Goal: Task Accomplishment & Management: Use online tool/utility

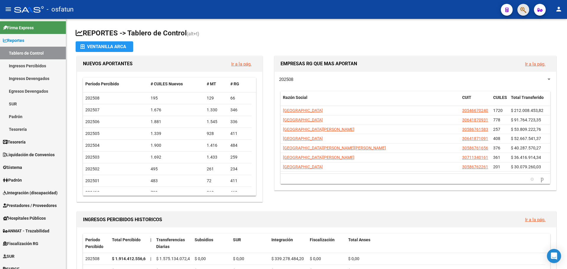
click at [519, 6] on button "button" at bounding box center [523, 10] width 12 height 12
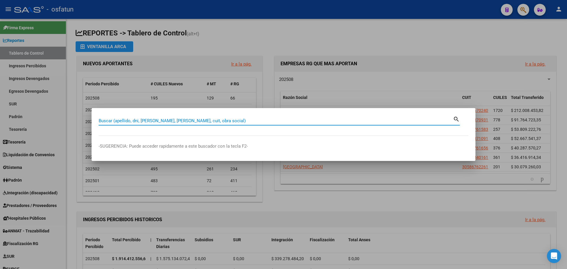
click at [187, 119] on input "Buscar (apellido, dni, [PERSON_NAME], [PERSON_NAME], cuit, obra social)" at bounding box center [276, 120] width 354 height 5
type input "27369821313"
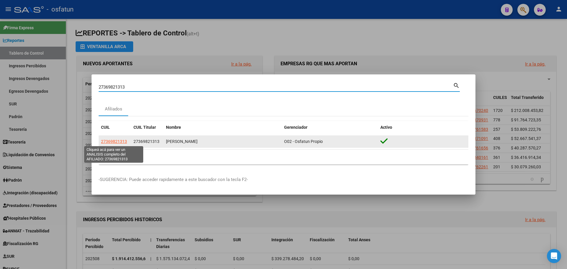
click at [112, 143] on span "27369821313" at bounding box center [114, 141] width 26 height 5
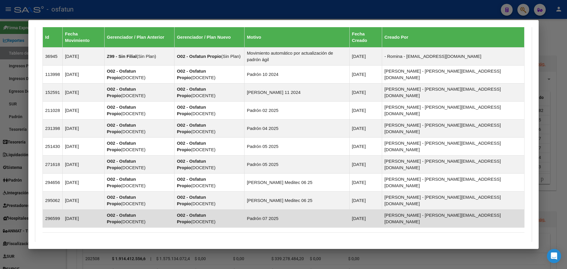
scroll to position [415, 0]
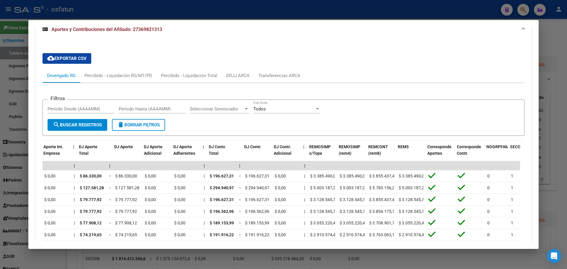
scroll to position [0, 565]
drag, startPoint x: 557, startPoint y: 39, endPoint x: 552, endPoint y: 36, distance: 5.8
click at [556, 39] on div at bounding box center [283, 134] width 567 height 269
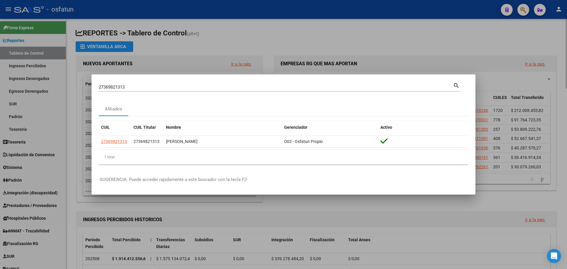
drag, startPoint x: 498, startPoint y: 33, endPoint x: 483, endPoint y: 36, distance: 15.7
click at [496, 33] on div at bounding box center [283, 134] width 567 height 269
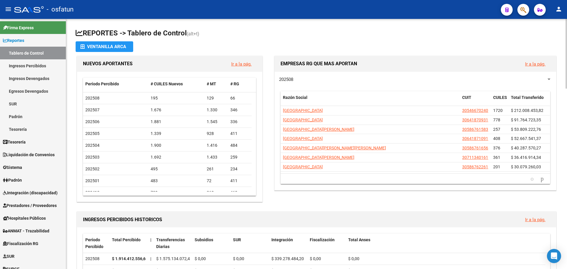
drag, startPoint x: 448, startPoint y: 35, endPoint x: 368, endPoint y: 27, distance: 80.7
click at [448, 35] on h1 "REPORTES -> Tablero de Control (alt+t)" at bounding box center [317, 33] width 482 height 10
click at [25, 177] on link "Padrón" at bounding box center [33, 180] width 66 height 13
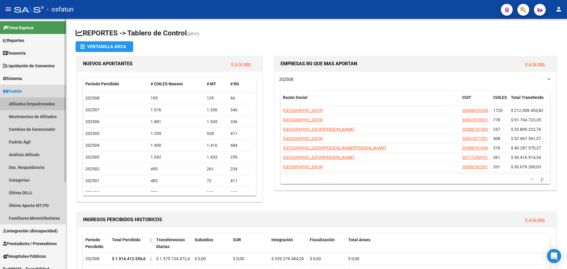
click at [34, 105] on link "Afiliados Empadronados" at bounding box center [33, 103] width 66 height 13
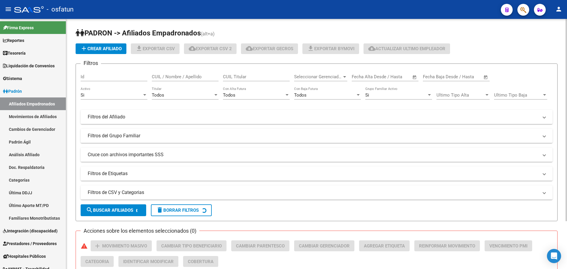
click at [133, 95] on div "Si" at bounding box center [111, 94] width 61 height 5
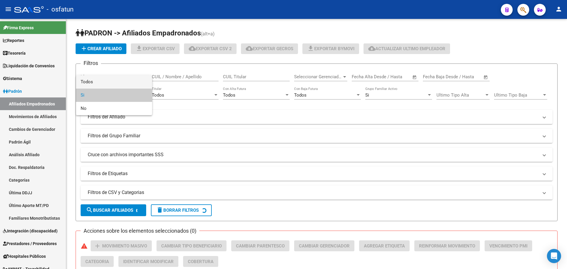
click at [111, 85] on span "Todos" at bounding box center [114, 81] width 67 height 13
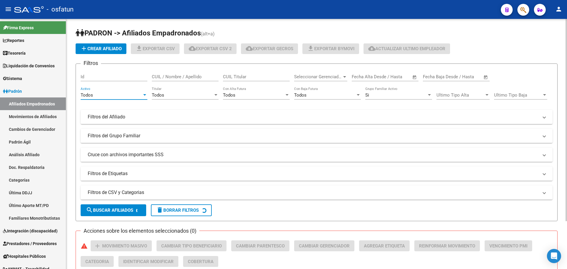
click at [175, 95] on div "Todos" at bounding box center [182, 94] width 61 height 5
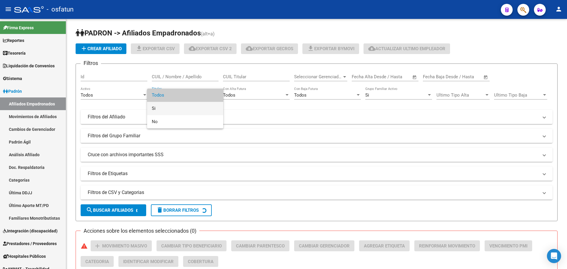
click at [167, 106] on span "Si" at bounding box center [185, 108] width 67 height 13
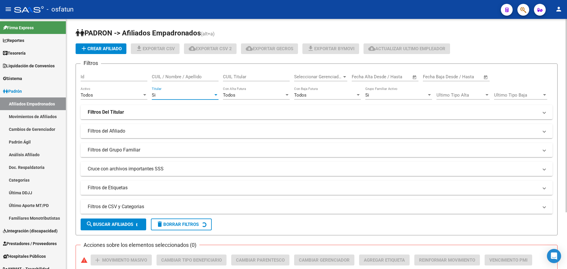
click at [386, 94] on div "Si" at bounding box center [395, 94] width 61 height 5
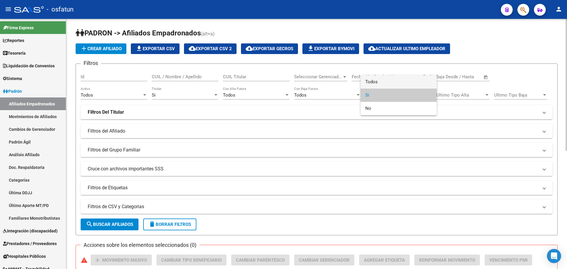
click at [382, 81] on span "Todos" at bounding box center [398, 81] width 67 height 13
drag, startPoint x: 508, startPoint y: 35, endPoint x: 498, endPoint y: 40, distance: 11.8
click at [507, 35] on h1 "PADRON -> Afiliados Empadronados (alt+a)" at bounding box center [317, 33] width 482 height 10
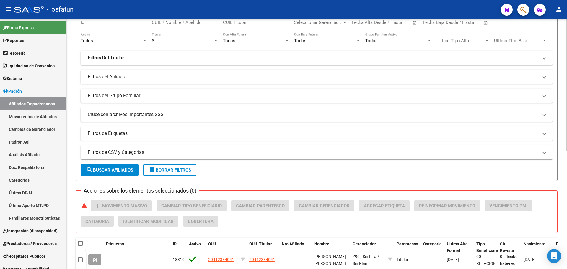
scroll to position [47, 0]
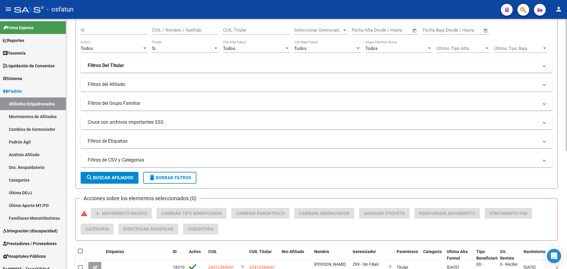
click at [162, 159] on mat-panel-title "Filtros de CSV y Categorias" at bounding box center [313, 160] width 451 height 6
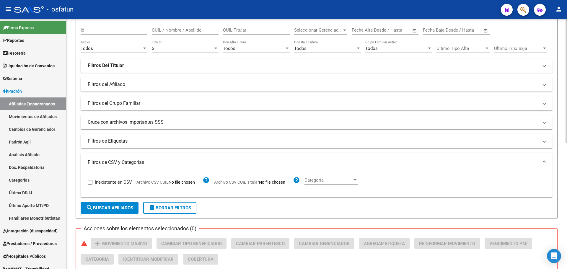
click at [264, 182] on input "Archivo CSV CUIL Titular" at bounding box center [276, 182] width 34 height 5
type input "C:\fakepath\Filtro.csv"
click at [122, 207] on span "search Buscar Afiliados" at bounding box center [109, 207] width 47 height 5
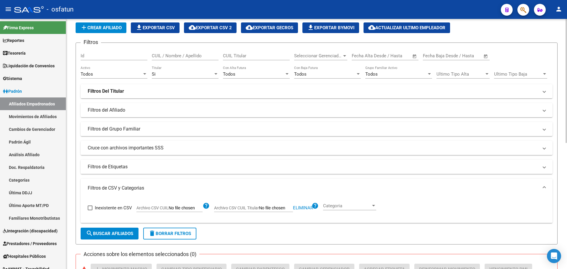
scroll to position [59, 0]
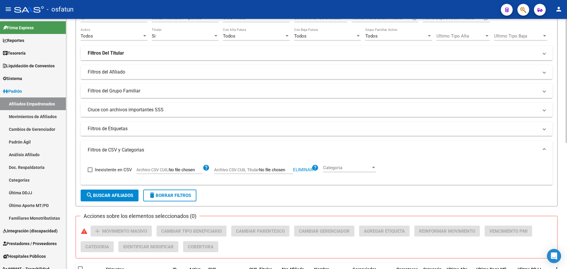
drag, startPoint x: 301, startPoint y: 169, endPoint x: 289, endPoint y: 169, distance: 11.5
click at [301, 169] on span "Eliminar" at bounding box center [303, 169] width 20 height 5
click at [278, 169] on input "Archivo CSV CUIL Titular" at bounding box center [276, 169] width 34 height 5
type input "C:\fakepath\Filtro.csv"
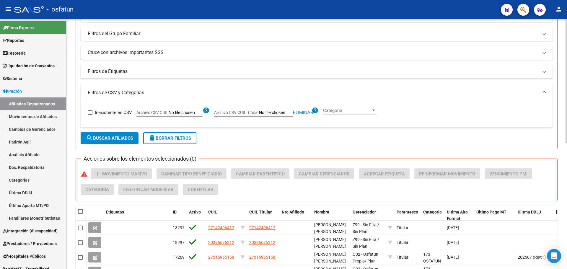
scroll to position [148, 0]
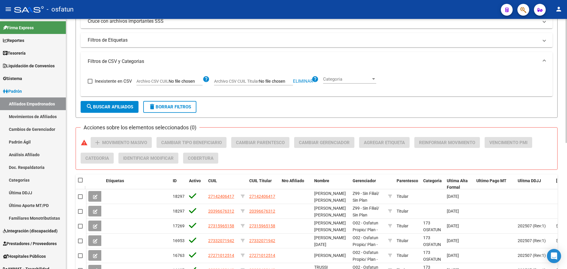
click at [119, 108] on span "search Buscar Afiliados" at bounding box center [109, 106] width 47 height 5
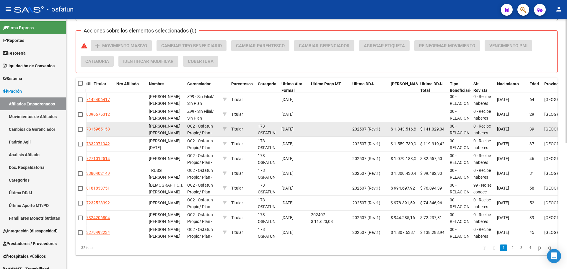
scroll to position [254, 0]
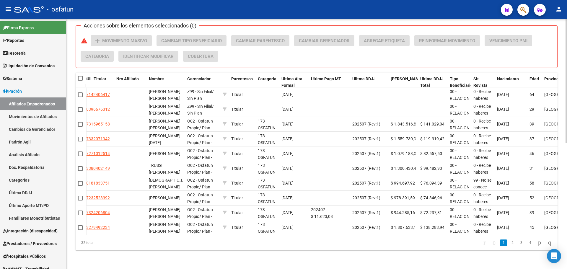
click at [81, 76] on span at bounding box center [80, 78] width 5 height 5
click at [80, 81] on input "checkbox" at bounding box center [80, 81] width 0 height 0
checkbox input "true"
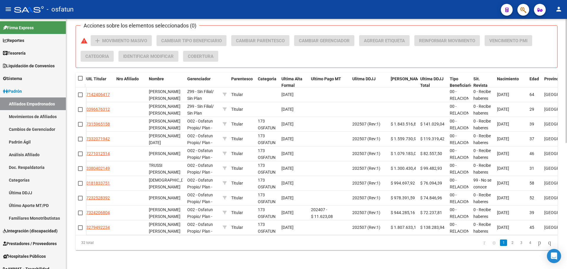
checkbox input "true"
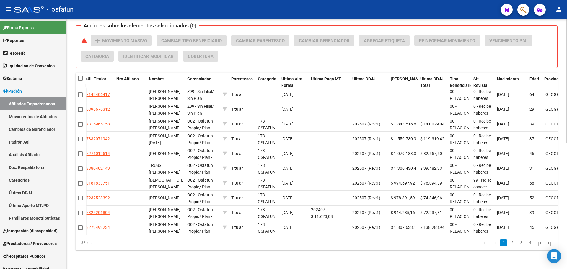
checkbox input "true"
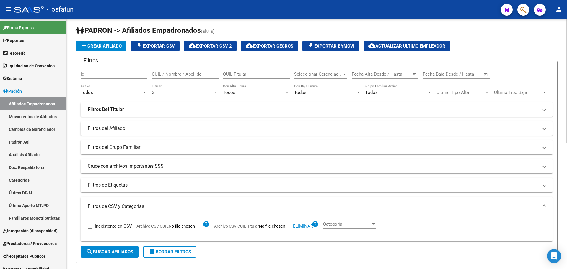
scroll to position [0, 0]
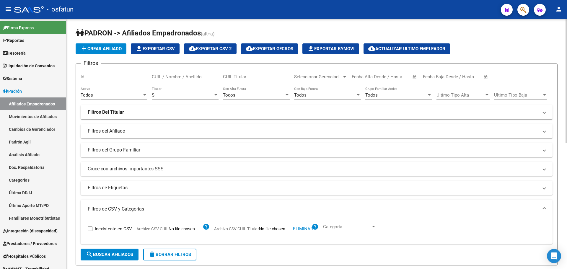
click at [218, 46] on span "cloud_download Exportar CSV 2" at bounding box center [210, 48] width 43 height 5
